Goal: Find specific page/section: Find specific page/section

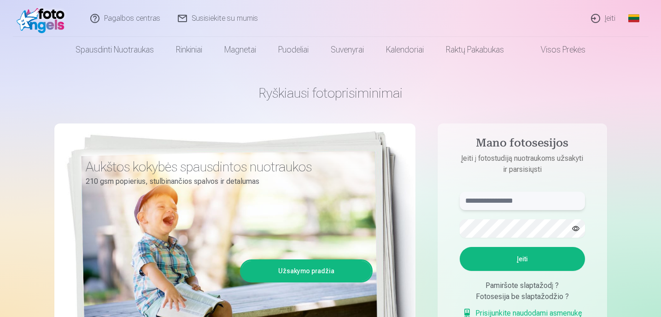
click at [487, 195] on input "text" at bounding box center [522, 201] width 125 height 18
click at [501, 198] on input "text" at bounding box center [522, 201] width 125 height 18
click at [503, 202] on input "text" at bounding box center [522, 201] width 125 height 18
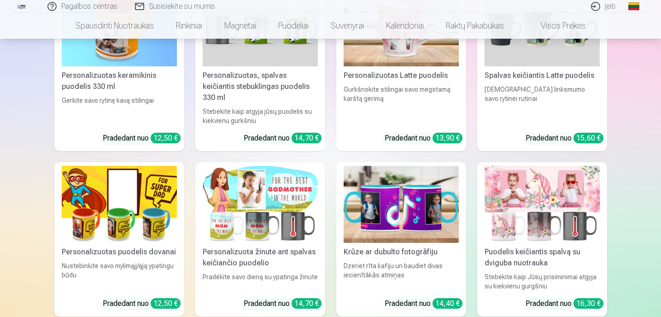
scroll to position [1494, 0]
